Goal: Information Seeking & Learning: Find specific fact

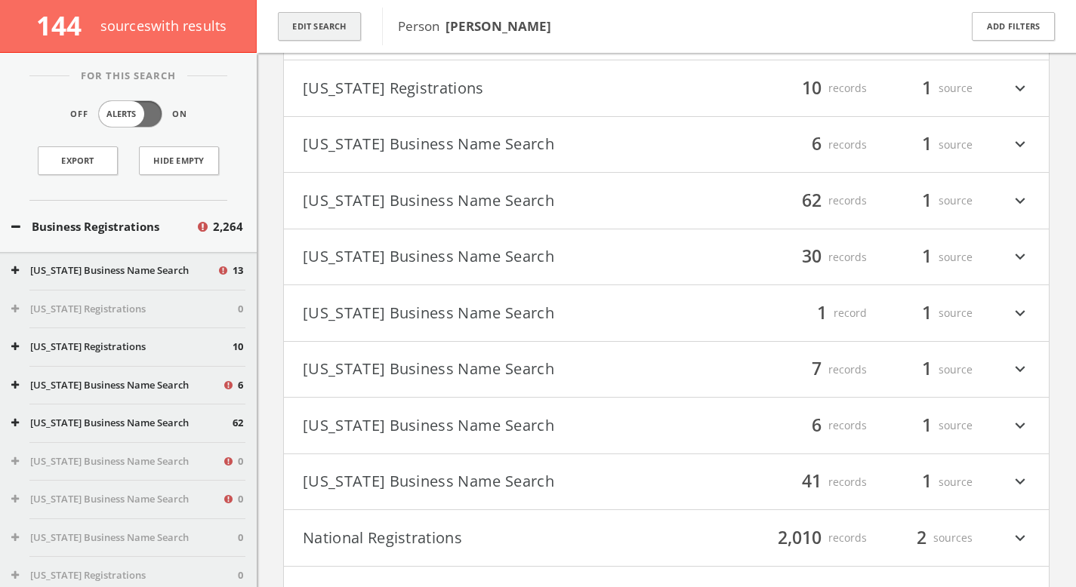
scroll to position [3691, 0]
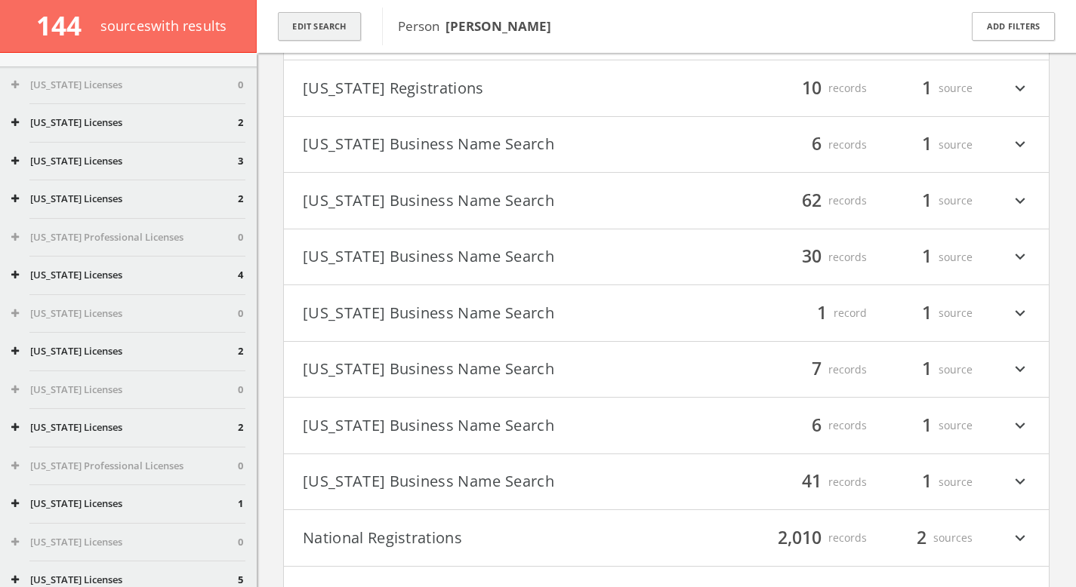
click at [307, 29] on button "Edit Search" at bounding box center [319, 26] width 83 height 29
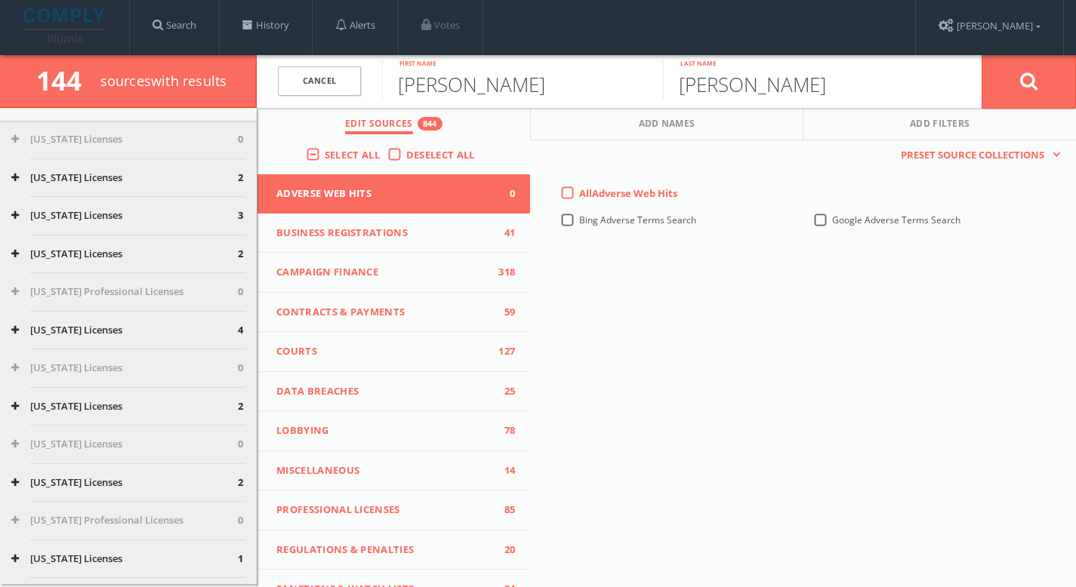
scroll to position [0, 0]
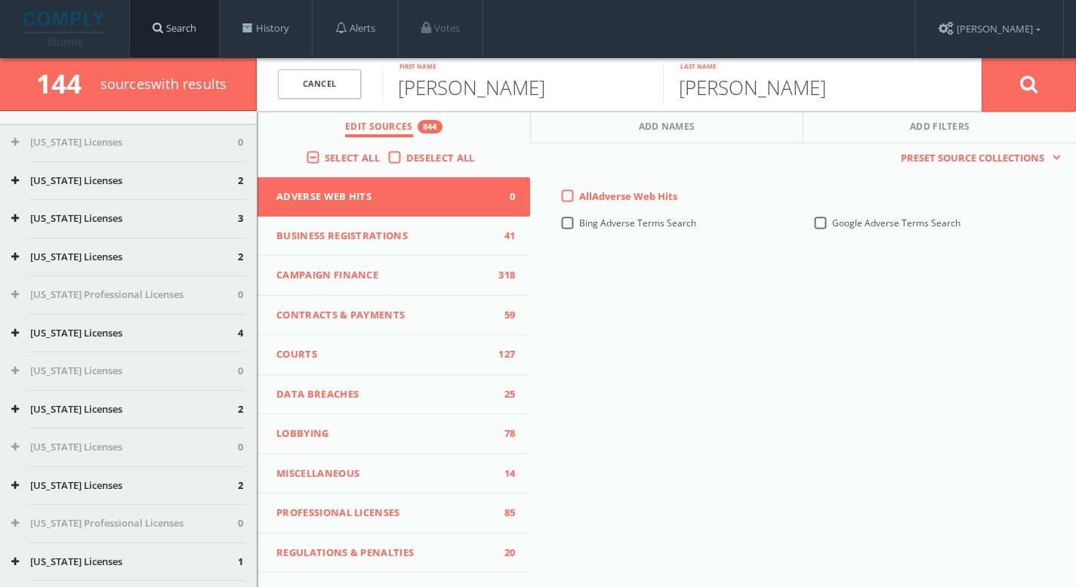
click at [213, 35] on link "Search" at bounding box center [174, 28] width 89 height 57
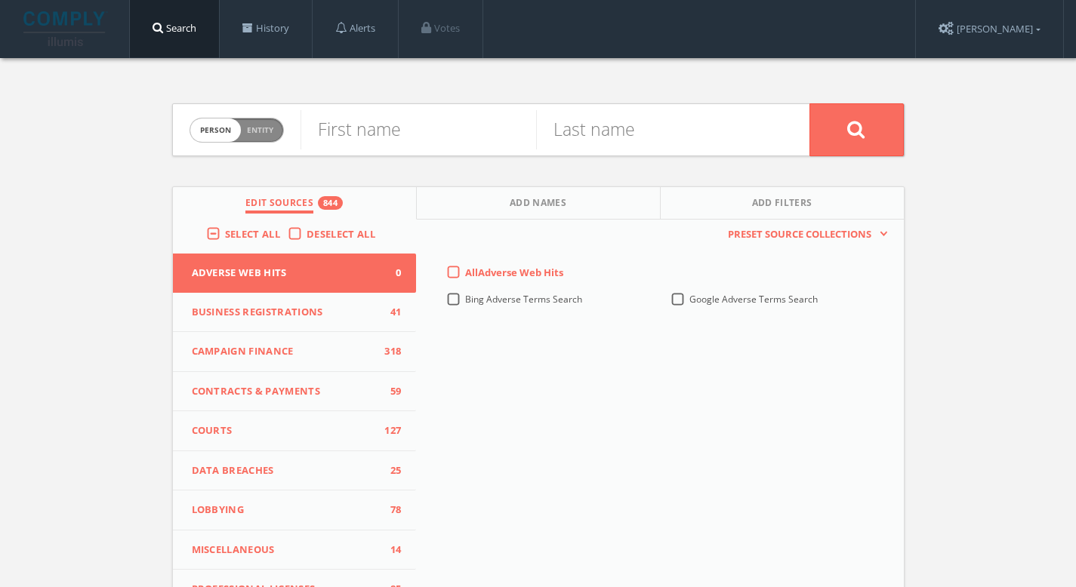
click at [273, 128] on span "Entity" at bounding box center [260, 130] width 26 height 11
checkbox input "true"
click at [351, 123] on input "text" at bounding box center [555, 129] width 509 height 39
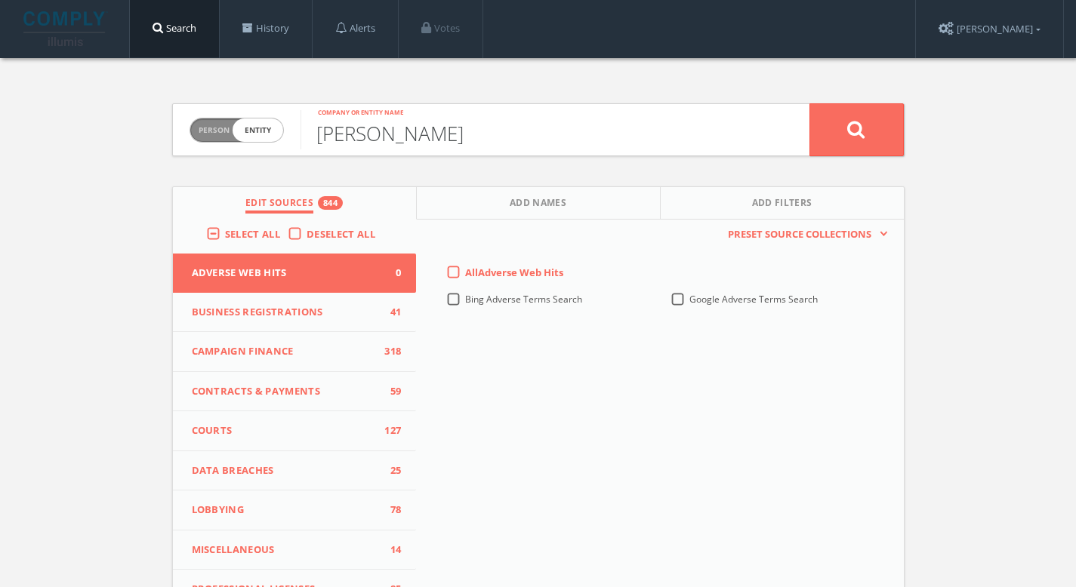
type input "[PERSON_NAME]"
click at [809, 103] on button at bounding box center [856, 129] width 94 height 53
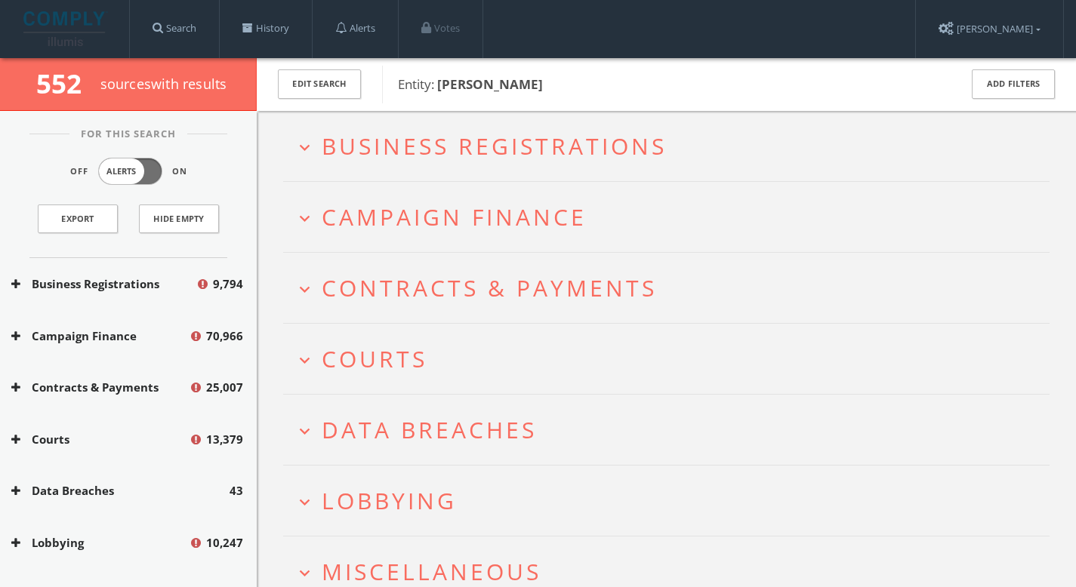
click at [497, 150] on span "Business Registrations" at bounding box center [494, 146] width 345 height 31
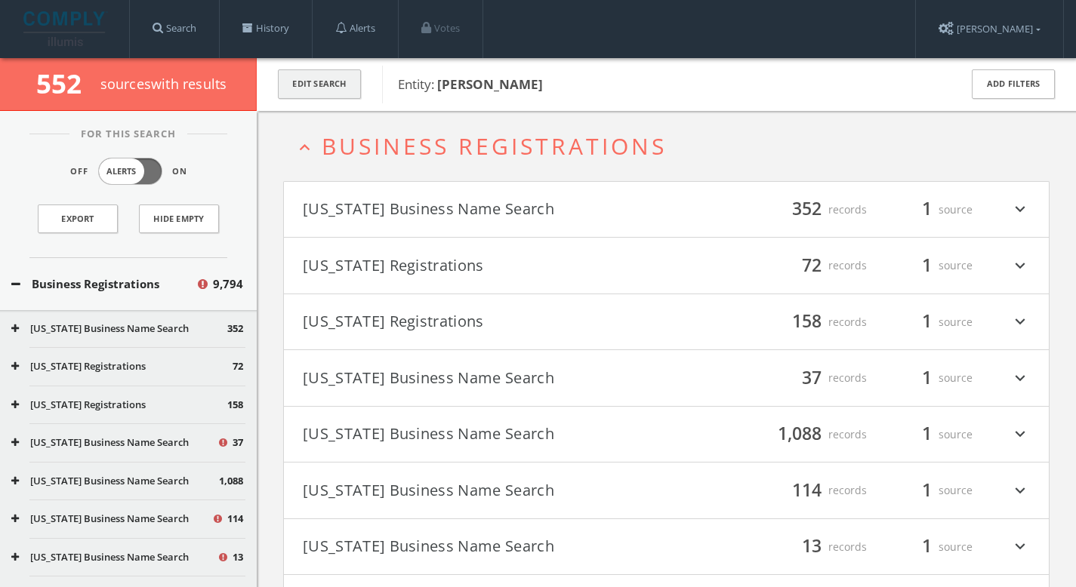
click at [339, 88] on button "Edit Search" at bounding box center [319, 83] width 83 height 29
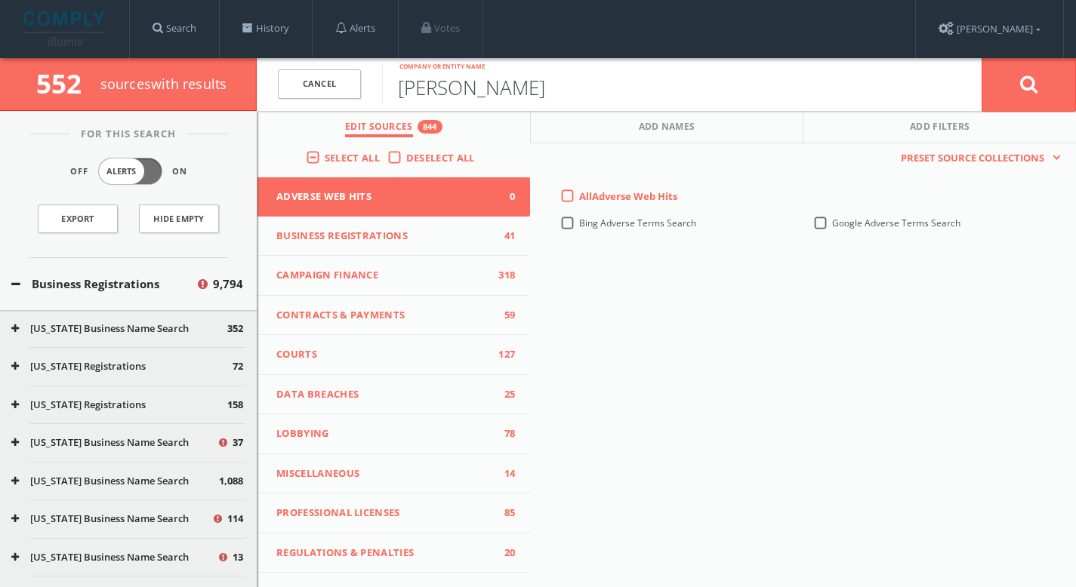
click at [609, 90] on input "[PERSON_NAME]" at bounding box center [682, 83] width 600 height 39
type input "[PERSON_NAME] Enterprises"
click at [1049, 82] on button at bounding box center [1029, 84] width 94 height 54
